Goal: Navigation & Orientation: Find specific page/section

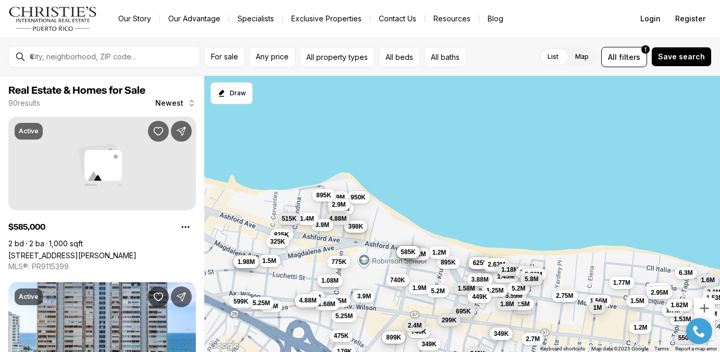
drag, startPoint x: 379, startPoint y: 237, endPoint x: 332, endPoint y: 231, distance: 47.2
click at [332, 231] on div "645K 1.3M 1.45M 2.9M 1.38M 1.9M 625K 2.63M 1.58M 318K 895K 3.88M 1.2M 1.2M 1.18…" at bounding box center [462, 214] width 516 height 277
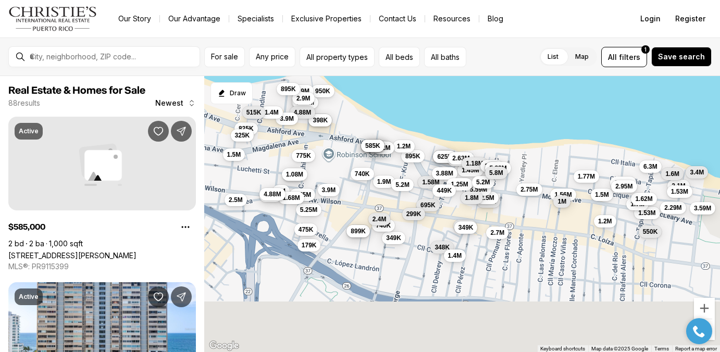
drag, startPoint x: 332, startPoint y: 231, endPoint x: 347, endPoint y: 131, distance: 101.0
click at [347, 131] on div "645K 1.3M 1.45M 2.9M 1.38M 1.9M 625K 2.63M 1.58M 318K 895K 3.88M 1.2M 1.2M 1.18…" at bounding box center [462, 214] width 516 height 277
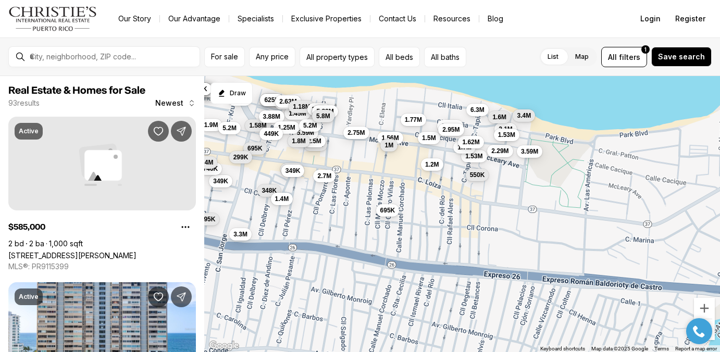
drag, startPoint x: 602, startPoint y: 269, endPoint x: 427, endPoint y: 212, distance: 184.2
click at [427, 212] on div "645K 1.3M 1.45M 2.9M 1.38M 1.9M 625K 2.63M 1.58M 318K 895K 3.88M 1.2M 1.2M 1.18…" at bounding box center [462, 214] width 516 height 277
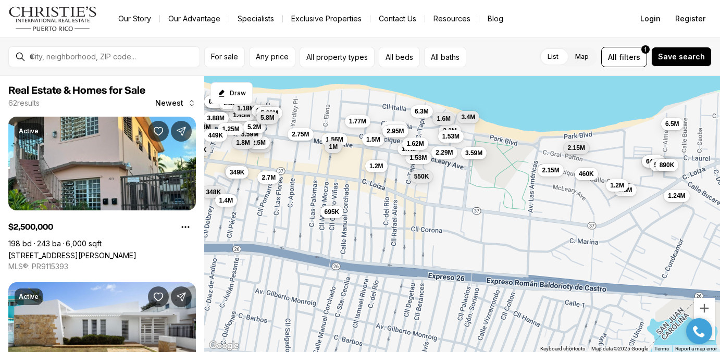
drag, startPoint x: 697, startPoint y: 175, endPoint x: 750, endPoint y: 245, distance: 88.2
click at [720, 245] on html "Go to: Homepage Our Story Our Advantage Specialists Exclusive Properties Contac…" at bounding box center [360, 176] width 720 height 352
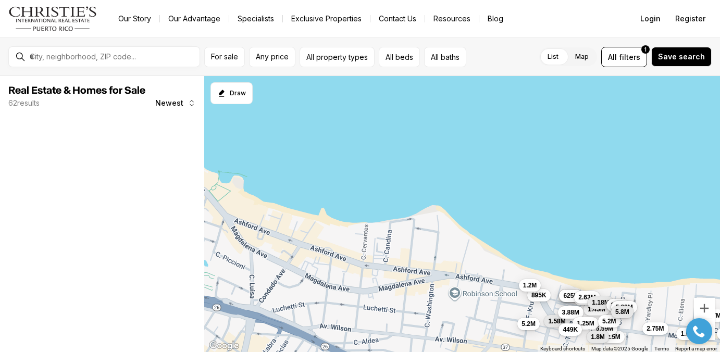
drag, startPoint x: 450, startPoint y: 277, endPoint x: 415, endPoint y: 156, distance: 125.8
click at [415, 156] on div "645K 1.3M 1.45M 2.9M 625K 2.63M 1.58M 895K 3.88M 1.2M 1.18M 5.2M 2.5M 3.7M 1.5M…" at bounding box center [462, 214] width 516 height 277
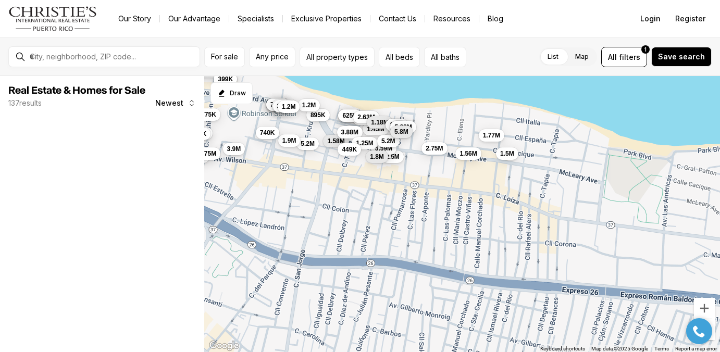
drag, startPoint x: 488, startPoint y: 238, endPoint x: 326, endPoint y: 215, distance: 163.6
click at [326, 215] on div "645K 1.3M 1.45M 2.9M 625K 2.63M 1.58M 895K 3.88M 1.2M 1.18M 5.2M 2.5M 3.7M 1.5M…" at bounding box center [462, 214] width 516 height 277
